Goal: Information Seeking & Learning: Check status

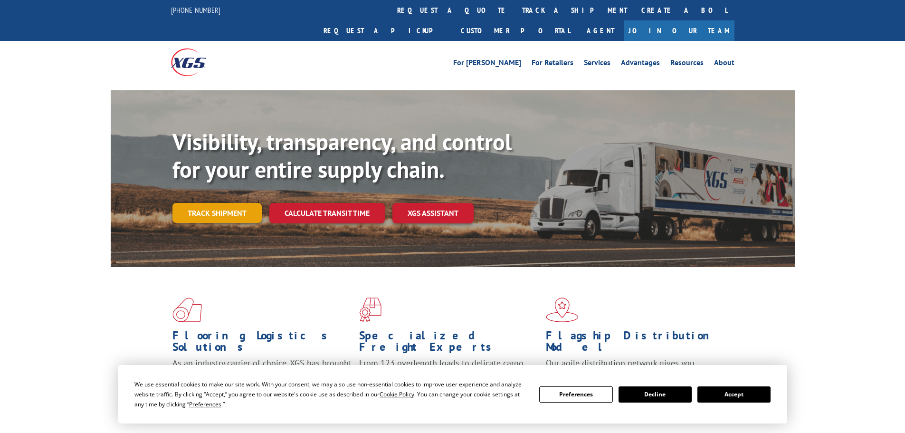
click at [232, 203] on link "Track shipment" at bounding box center [216, 213] width 89 height 20
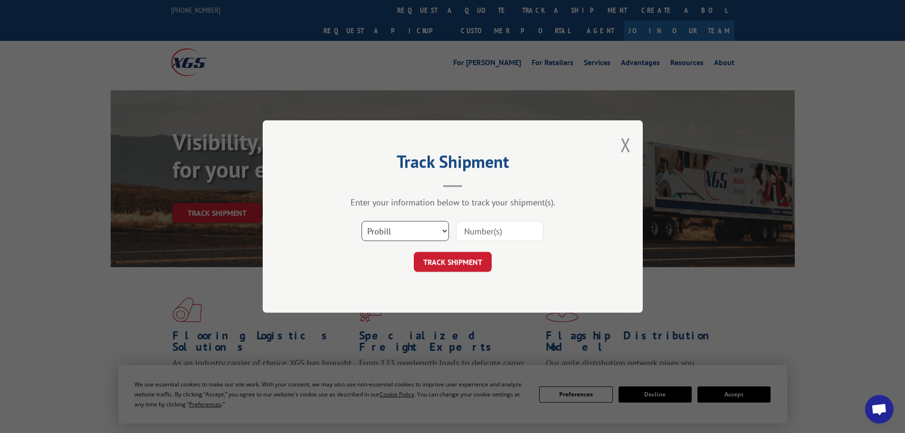
click at [389, 238] on select "Select category... Probill BOL PO" at bounding box center [405, 231] width 87 height 20
select select "bol"
click at [362, 221] on select "Select category... Probill BOL PO" at bounding box center [405, 231] width 87 height 20
click at [490, 236] on input at bounding box center [499, 231] width 87 height 20
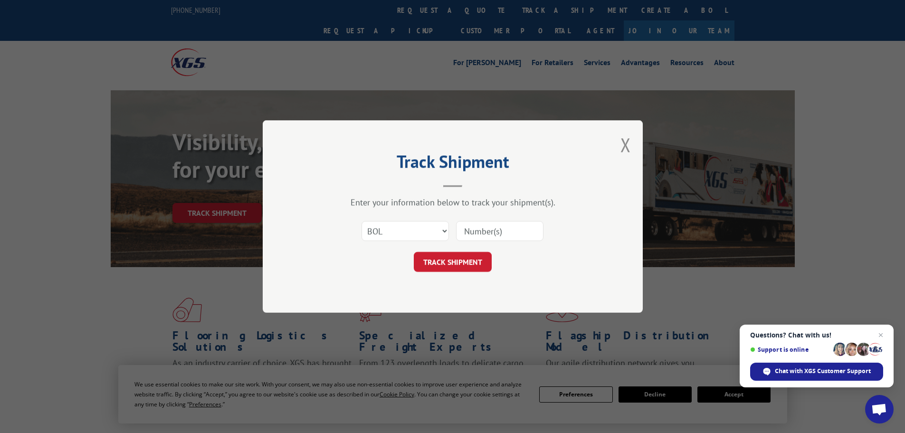
paste input "5476695"
type input "5476695"
click at [471, 262] on button "TRACK SHIPMENT" at bounding box center [453, 262] width 78 height 20
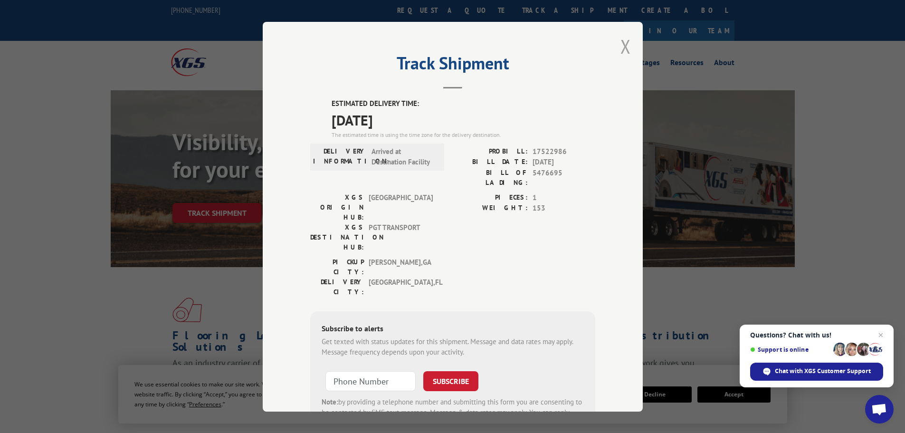
click at [621, 46] on button "Close modal" at bounding box center [626, 46] width 10 height 25
